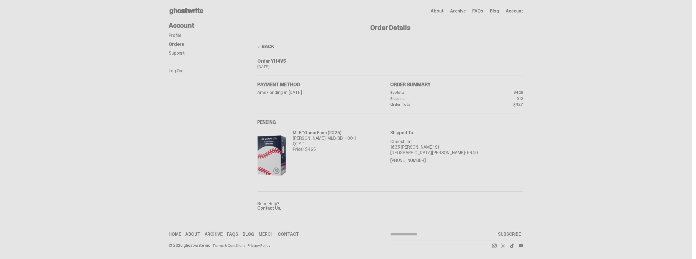
click at [180, 35] on link "Profile" at bounding box center [175, 35] width 13 height 6
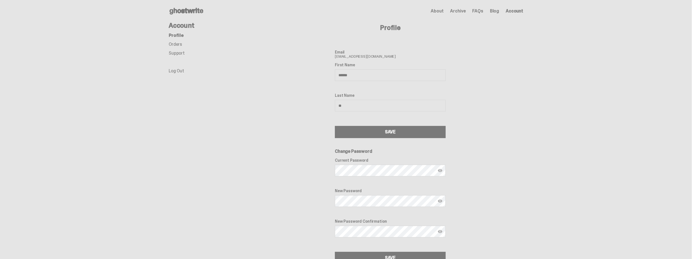
click at [180, 13] on icon at bounding box center [186, 11] width 35 height 9
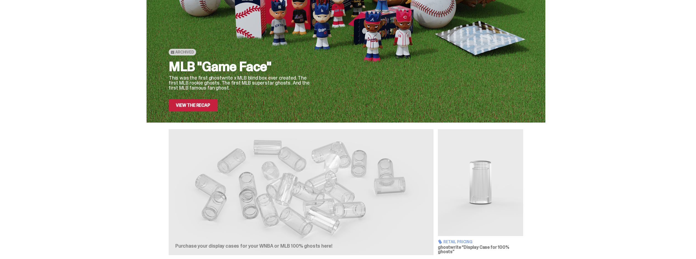
scroll to position [86, 0]
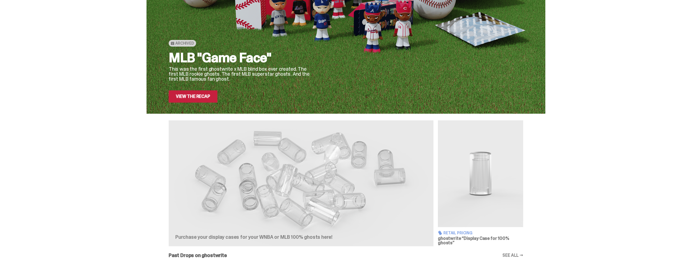
click at [198, 90] on link "View the Recap" at bounding box center [193, 96] width 49 height 12
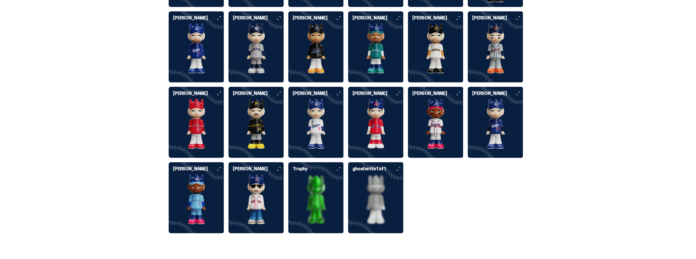
scroll to position [1350, 0]
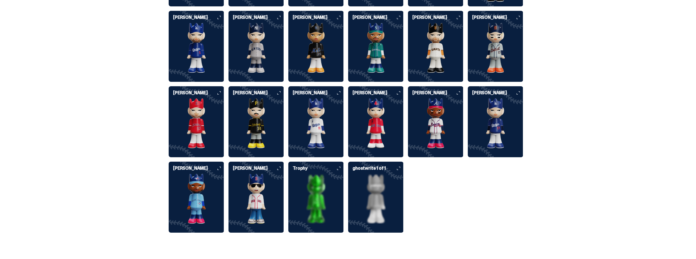
click at [206, 188] on img at bounding box center [196, 199] width 55 height 50
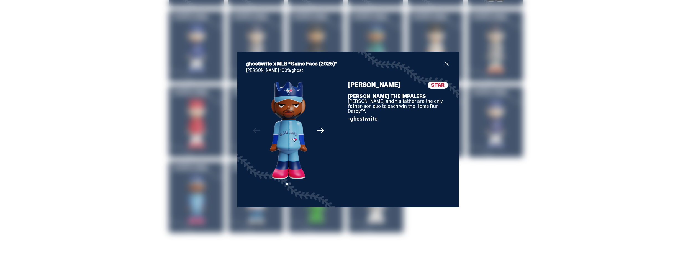
click at [447, 60] on div "ghostwrite x MLB “Game Face (2025)” [PERSON_NAME] 100% ghost Previous Next View…" at bounding box center [348, 130] width 222 height 156
click at [447, 64] on span "close" at bounding box center [447, 63] width 7 height 7
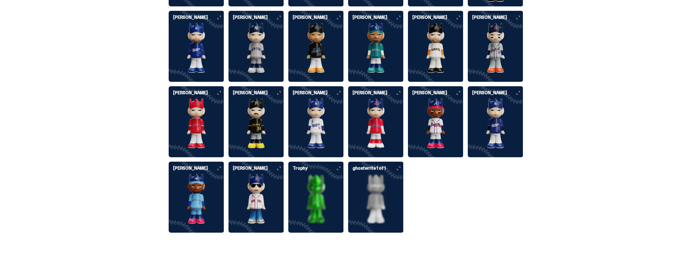
click at [455, 115] on img at bounding box center [435, 123] width 55 height 50
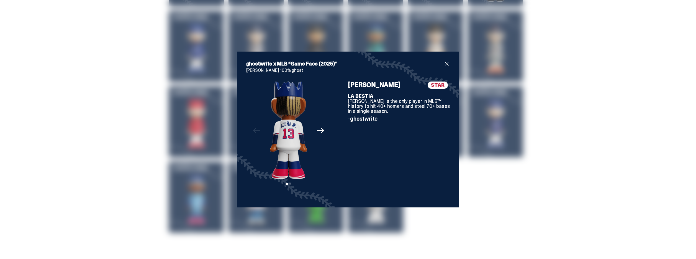
click at [446, 67] on div "ghostwrite x MLB “Game Face (2025)” [PERSON_NAME] 100% ghost Previous Next View…" at bounding box center [348, 129] width 204 height 138
click at [446, 63] on span "close" at bounding box center [447, 63] width 7 height 7
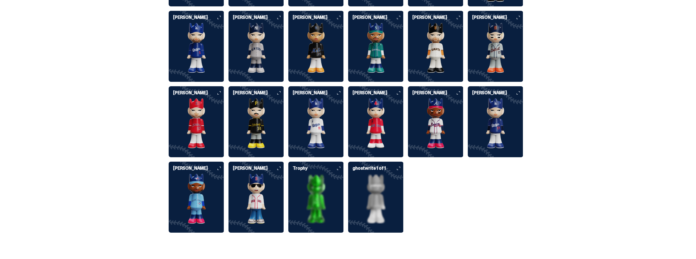
click at [206, 175] on img at bounding box center [196, 199] width 55 height 50
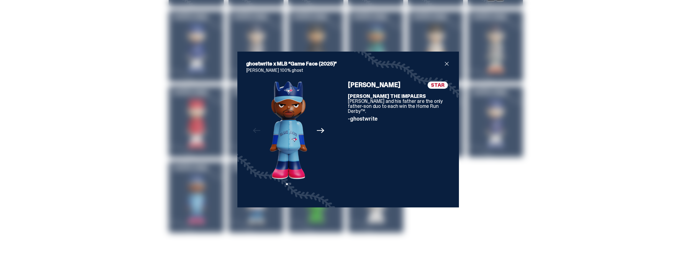
click at [324, 129] on icon "Next" at bounding box center [320, 130] width 7 height 7
click at [445, 62] on span "close" at bounding box center [447, 63] width 7 height 7
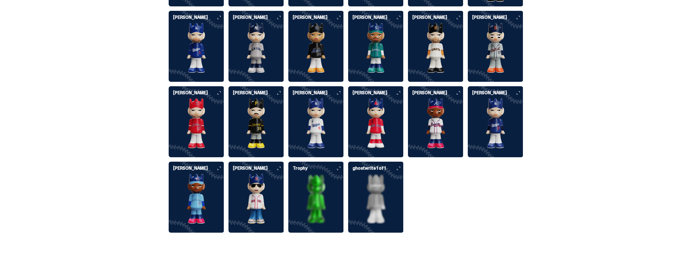
click at [328, 121] on img at bounding box center [315, 123] width 55 height 50
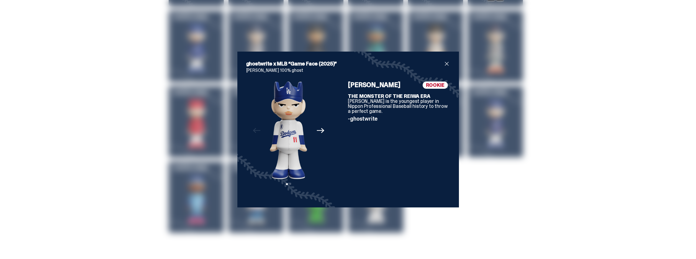
click at [317, 131] on icon "Next" at bounding box center [320, 130] width 7 height 7
click at [447, 62] on span "close" at bounding box center [447, 63] width 7 height 7
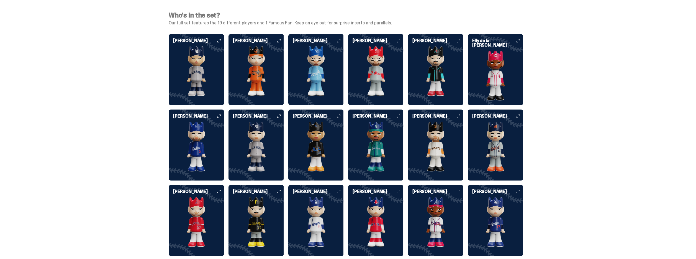
scroll to position [1369, 0]
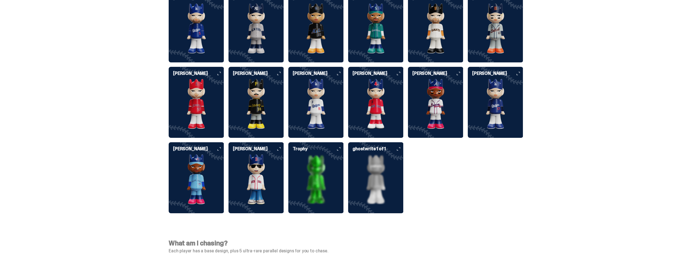
click at [265, 165] on img at bounding box center [256, 179] width 55 height 50
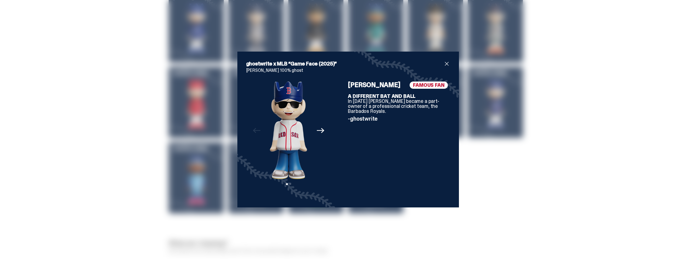
click at [323, 134] on icon "Next" at bounding box center [320, 130] width 7 height 7
click at [445, 64] on span "close" at bounding box center [447, 63] width 7 height 7
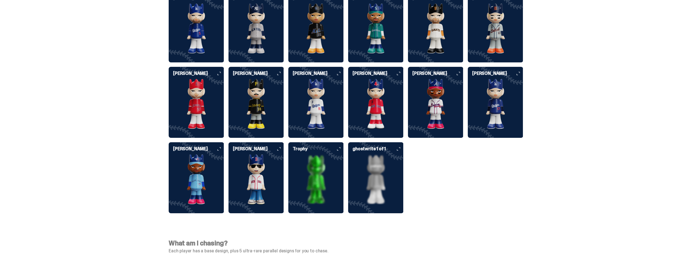
click at [325, 163] on img at bounding box center [315, 179] width 55 height 50
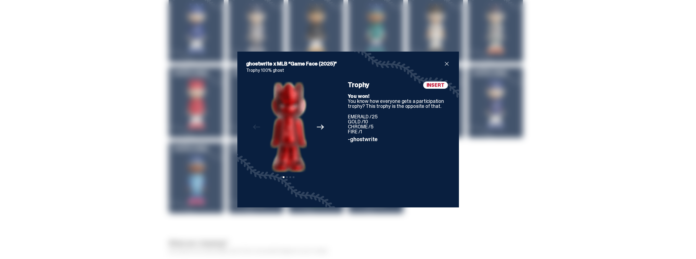
click at [322, 126] on icon "Next" at bounding box center [320, 126] width 7 height 5
click at [450, 66] on div "ghostwrite x MLB “Game Face (2025)” Trophy 100% ghost Previous Next View slide …" at bounding box center [348, 130] width 222 height 156
click at [319, 127] on div "Previous Next View slide 1 View slide 2 View slide 3 View slide 4" at bounding box center [288, 139] width 85 height 117
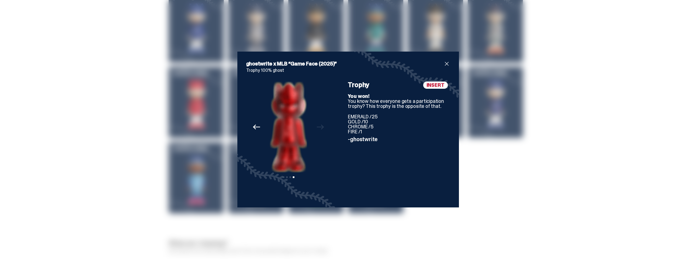
click at [255, 130] on icon "Previous" at bounding box center [256, 126] width 7 height 7
click at [255, 130] on div "Previous Next View slide 1 View slide 2 View slide 3 View slide 4" at bounding box center [288, 139] width 85 height 117
click at [448, 63] on span "close" at bounding box center [447, 63] width 7 height 7
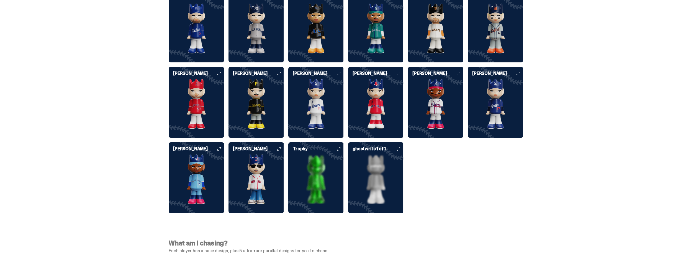
click at [374, 175] on img at bounding box center [375, 179] width 55 height 50
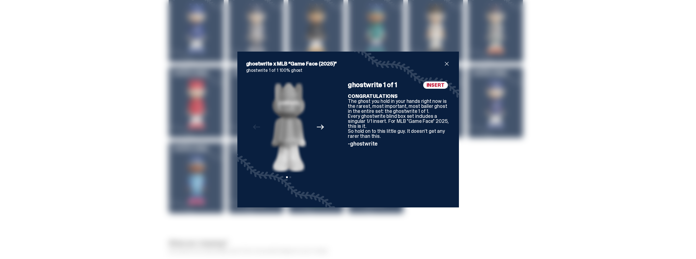
click at [318, 126] on icon "Next" at bounding box center [320, 126] width 7 height 7
click at [445, 65] on span "close" at bounding box center [447, 63] width 7 height 7
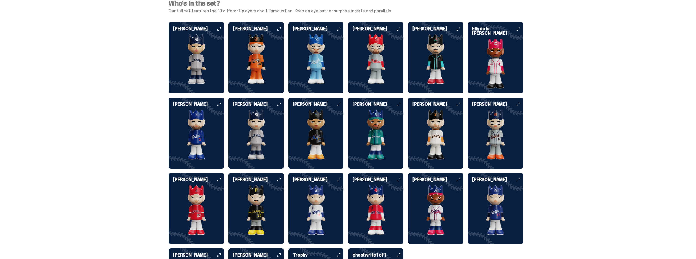
scroll to position [1259, 0]
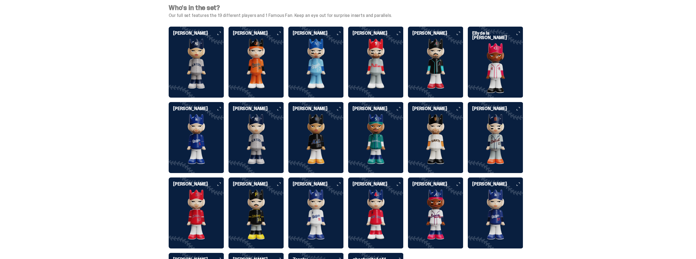
click at [281, 205] on img at bounding box center [256, 215] width 55 height 50
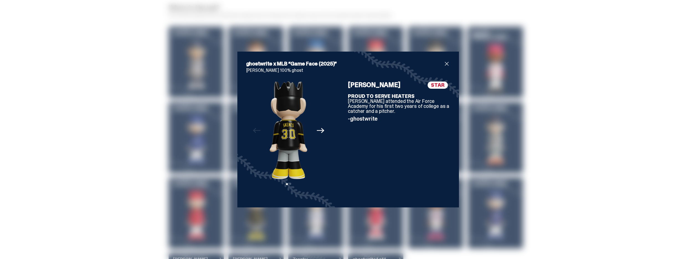
click at [447, 65] on span "close" at bounding box center [447, 63] width 7 height 7
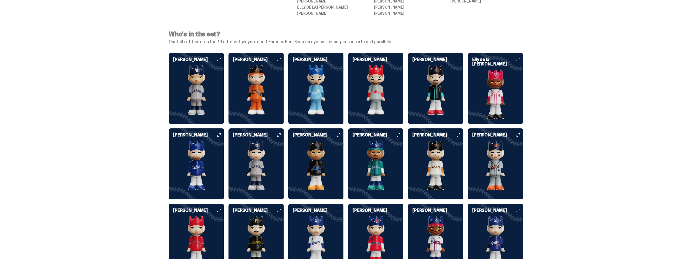
scroll to position [1230, 0]
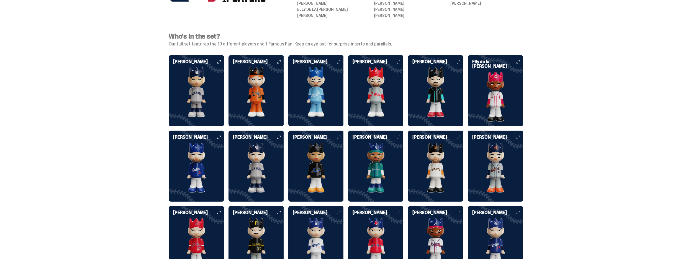
click at [257, 158] on img at bounding box center [256, 168] width 55 height 50
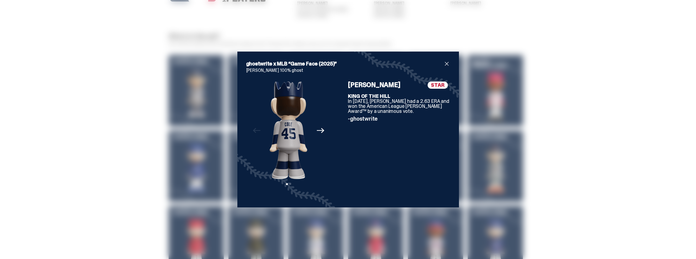
click at [450, 63] on div "ghostwrite x MLB “Game Face (2025)” [PERSON_NAME] 100% ghost Previous Next View…" at bounding box center [348, 130] width 222 height 156
click at [446, 65] on span "close" at bounding box center [447, 63] width 7 height 7
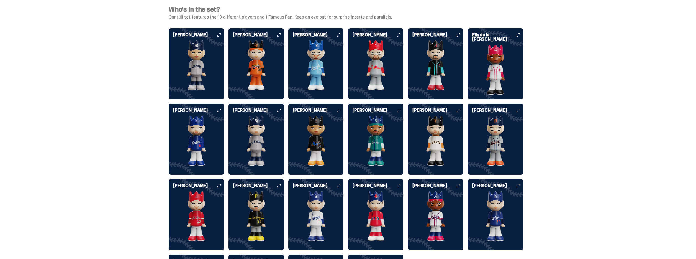
scroll to position [1256, 0]
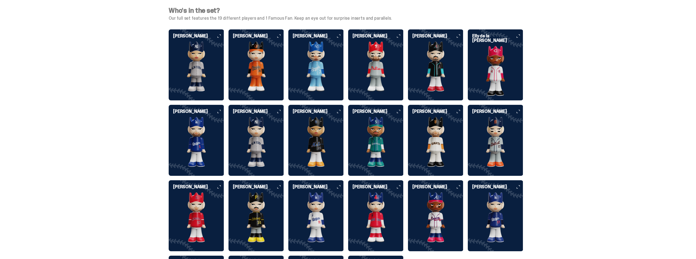
click at [497, 126] on img at bounding box center [495, 142] width 55 height 50
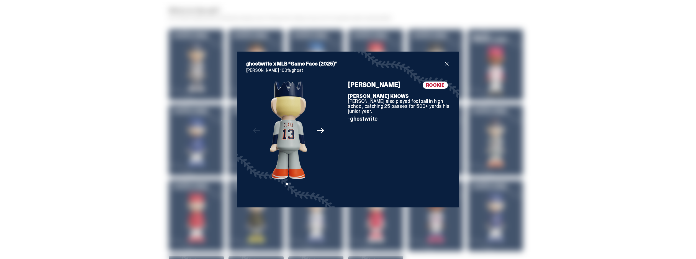
click at [445, 63] on span "close" at bounding box center [447, 63] width 7 height 7
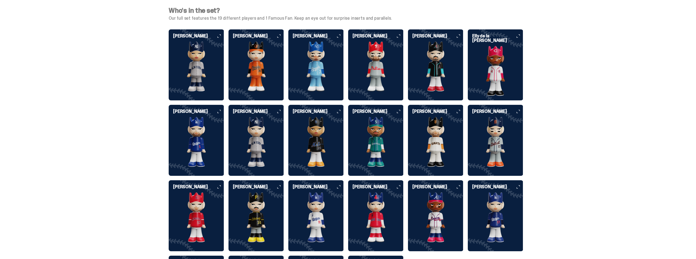
click at [487, 58] on img at bounding box center [495, 71] width 55 height 50
click at [435, 73] on img at bounding box center [435, 67] width 55 height 50
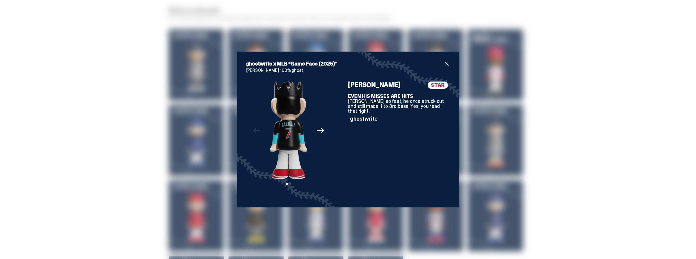
click at [446, 63] on span "close" at bounding box center [447, 63] width 7 height 7
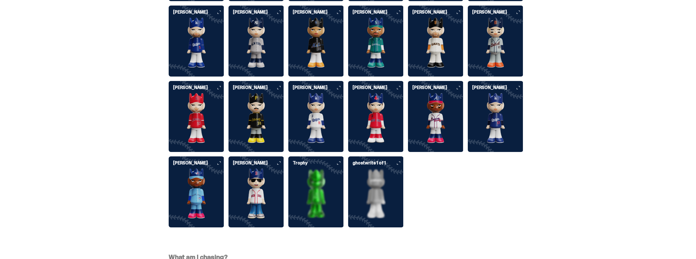
scroll to position [1356, 0]
click at [384, 123] on img at bounding box center [375, 118] width 55 height 50
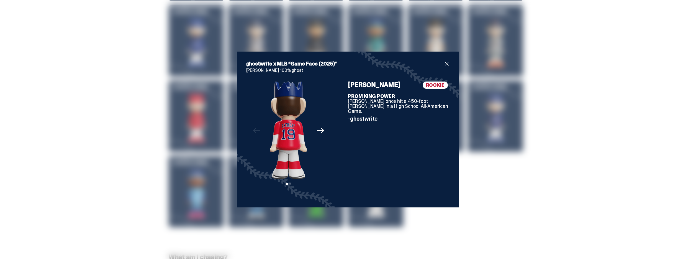
click at [446, 64] on span "close" at bounding box center [447, 63] width 7 height 7
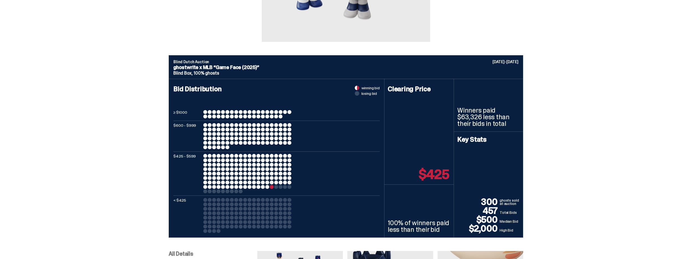
scroll to position [0, 0]
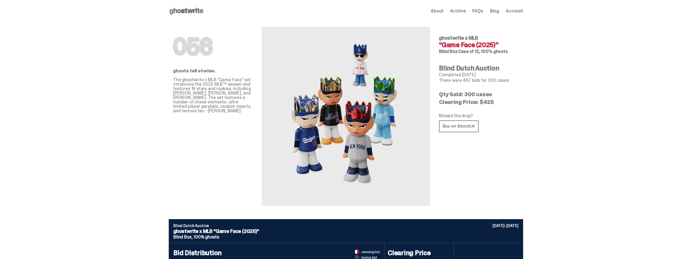
click at [465, 13] on span "Archive" at bounding box center [458, 11] width 16 height 4
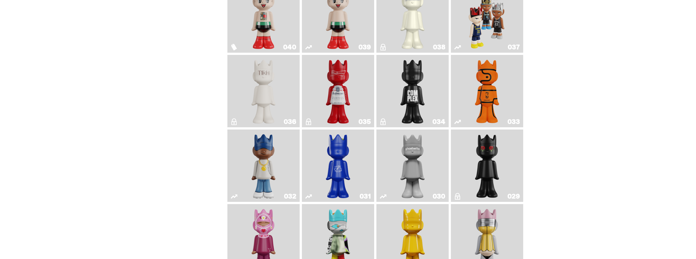
scroll to position [391, 0]
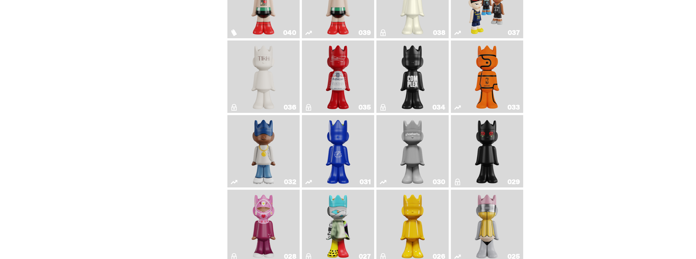
click at [507, 10] on img "Game Face (2024)" at bounding box center [487, 2] width 38 height 68
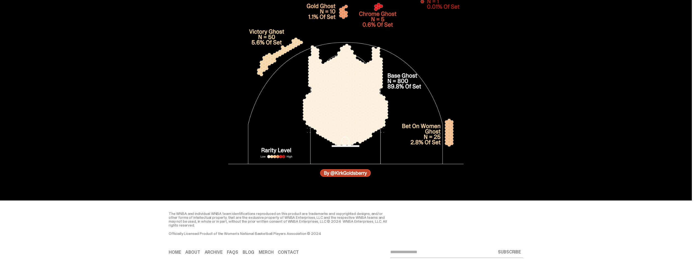
scroll to position [1854, 0]
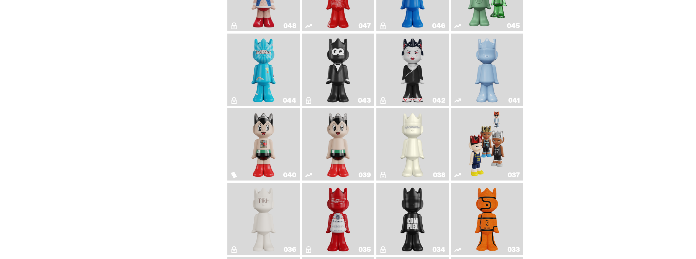
scroll to position [249, 0]
click at [251, 150] on img "Astro Boy (Heart)" at bounding box center [263, 145] width 29 height 68
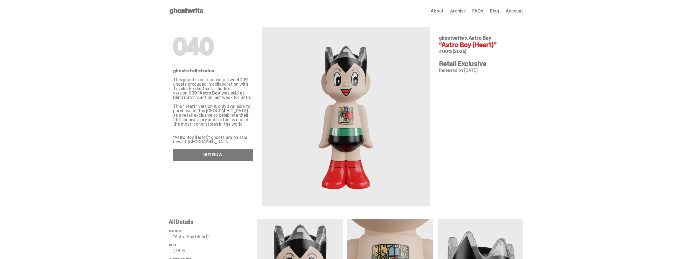
click at [214, 156] on link "BUY NOW" at bounding box center [213, 155] width 80 height 12
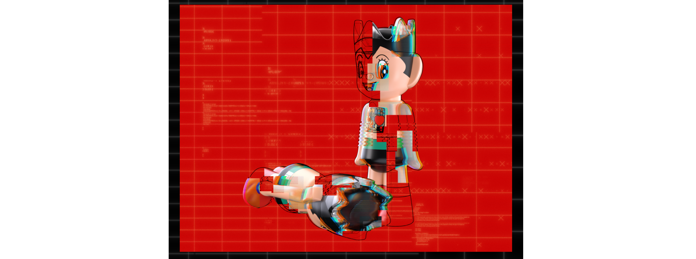
scroll to position [657, 0]
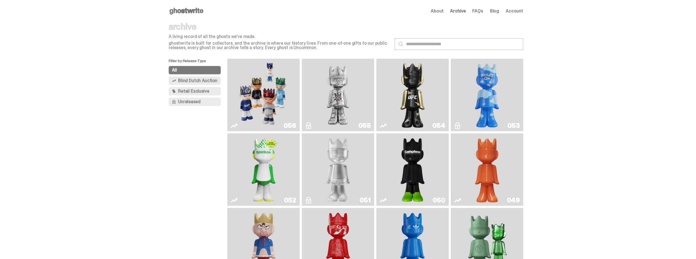
click at [204, 76] on button "Blind Dutch Auction" at bounding box center [195, 80] width 52 height 8
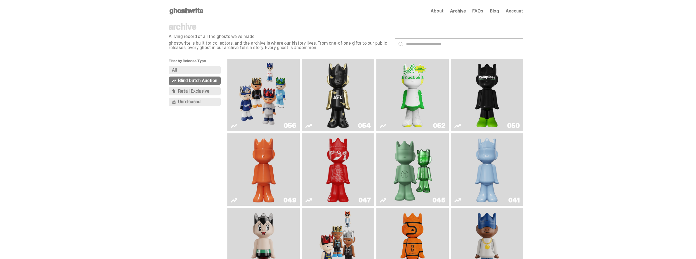
click at [195, 93] on span "Retail Exclusive" at bounding box center [193, 91] width 31 height 4
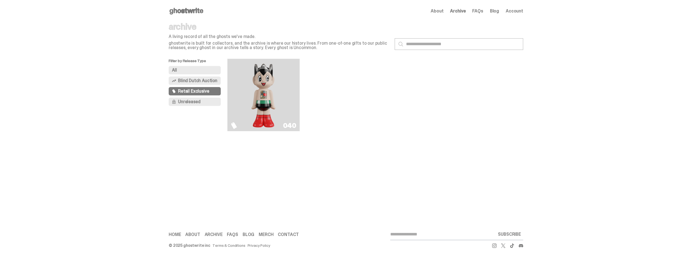
click at [195, 102] on span "Unreleased" at bounding box center [189, 101] width 22 height 4
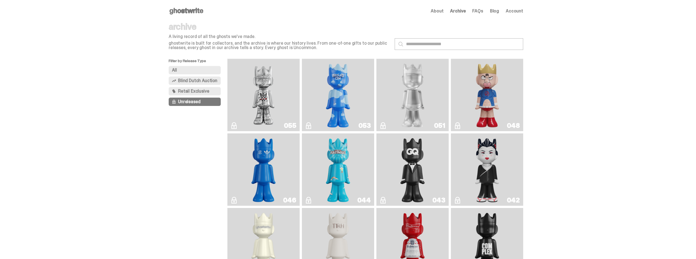
click at [194, 68] on button "All" at bounding box center [195, 70] width 52 height 8
